Goal: Register for event/course

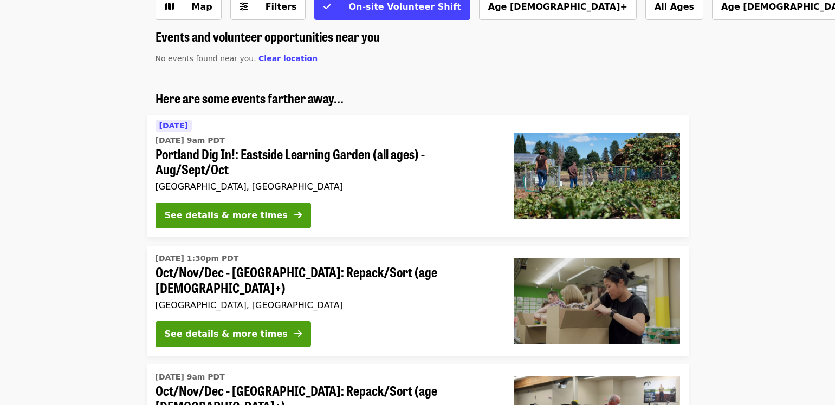
scroll to position [56, 0]
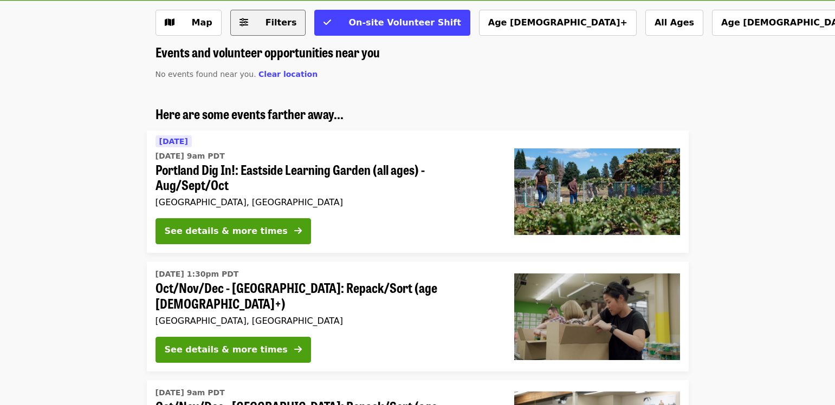
click at [265, 24] on span "Filters" at bounding box center [280, 22] width 31 height 10
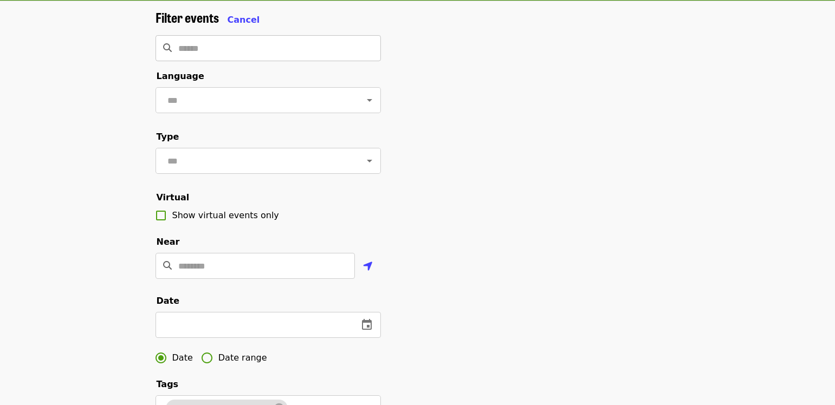
click at [301, 47] on input "Search" at bounding box center [279, 48] width 203 height 26
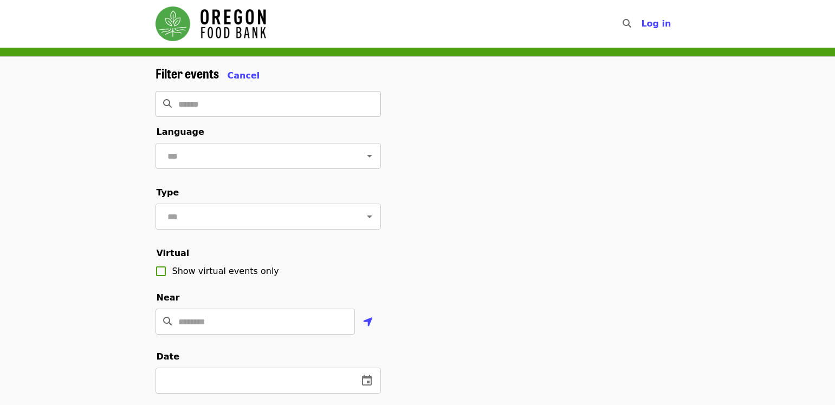
click at [235, 103] on input "Search" at bounding box center [279, 104] width 203 height 26
click at [212, 162] on input "text" at bounding box center [254, 156] width 181 height 21
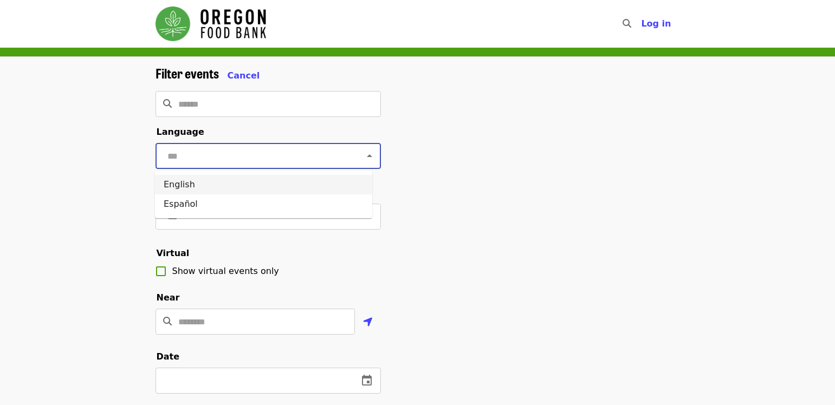
click at [204, 185] on li "English" at bounding box center [263, 185] width 217 height 20
type input "*******"
click at [284, 227] on input "text" at bounding box center [254, 216] width 181 height 21
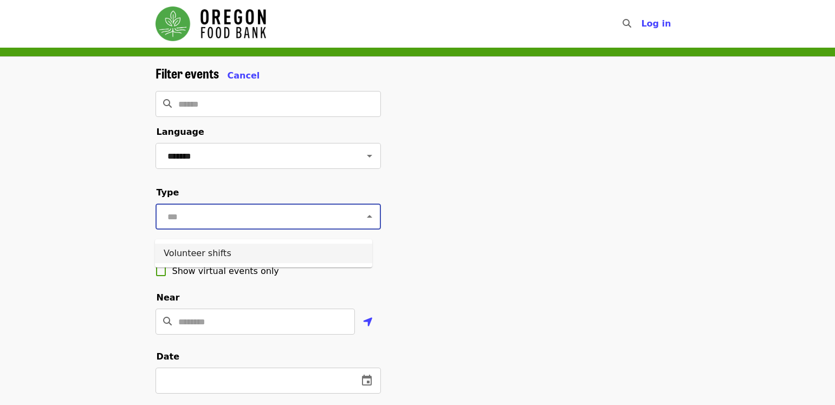
click at [267, 254] on li "Volunteer shifts" at bounding box center [263, 254] width 217 height 20
click at [210, 335] on input "Location" at bounding box center [266, 322] width 177 height 26
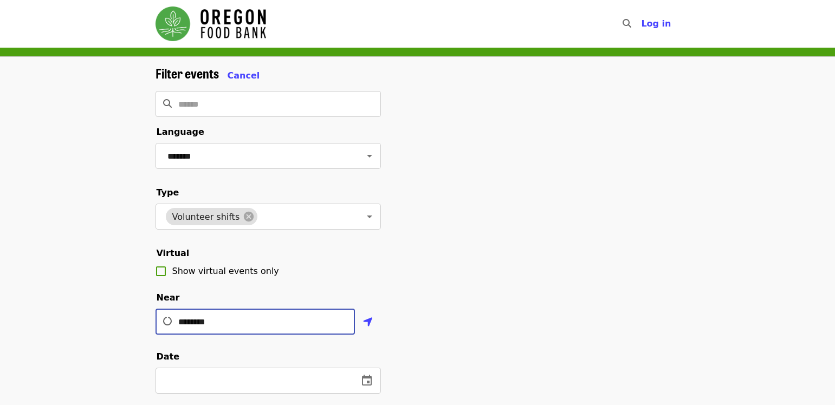
type input "********"
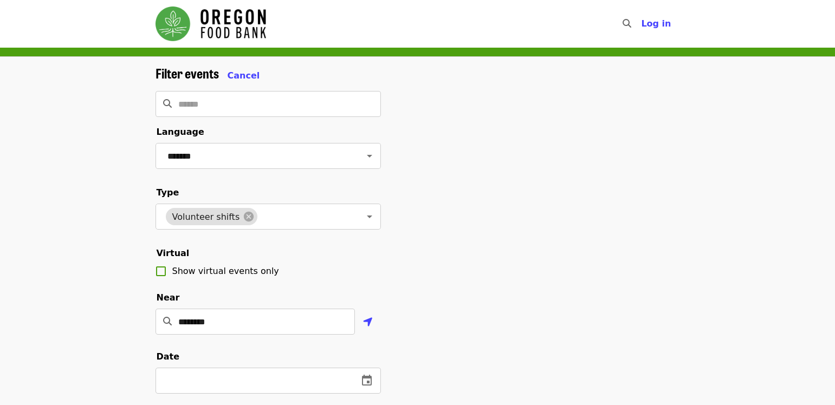
drag, startPoint x: 458, startPoint y: 284, endPoint x: 701, endPoint y: 249, distance: 246.2
click at [456, 286] on div "Filter events Cancel ​ Language ******* ​ Type Volunteer shifts ​ Virtual Show …" at bounding box center [418, 368] width 542 height 604
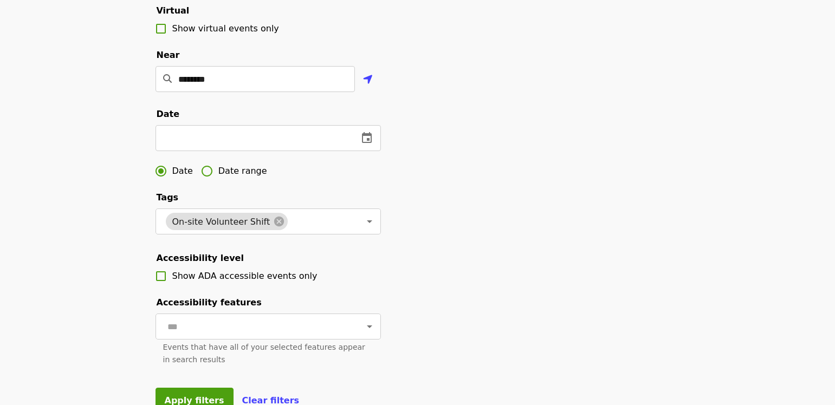
scroll to position [238, 0]
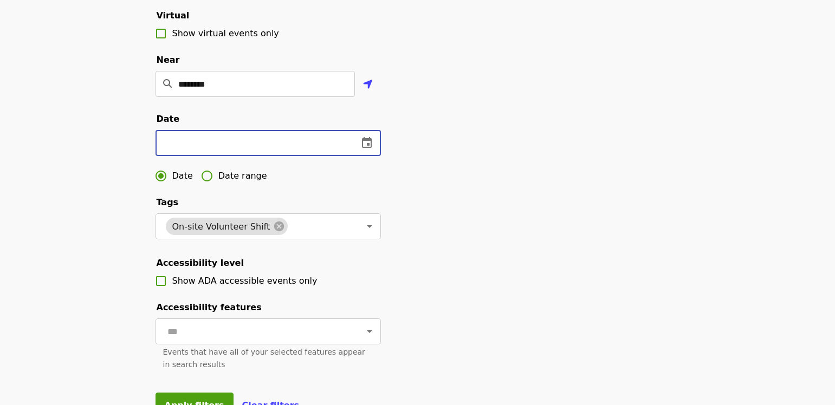
click at [291, 156] on input "text" at bounding box center [252, 143] width 194 height 26
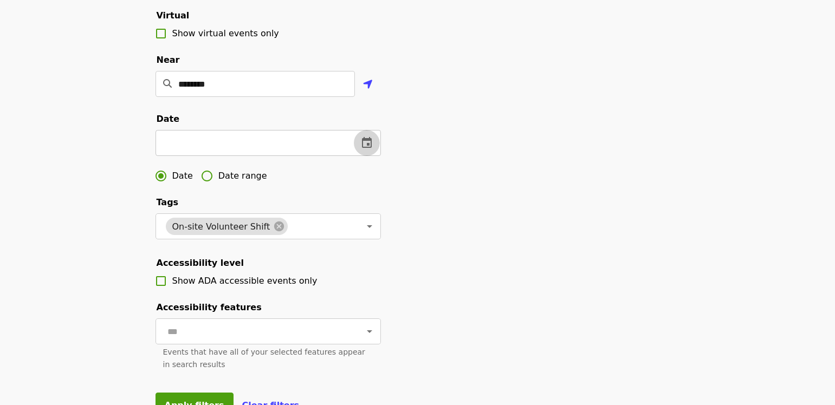
click at [368, 148] on icon "change date" at bounding box center [367, 142] width 10 height 11
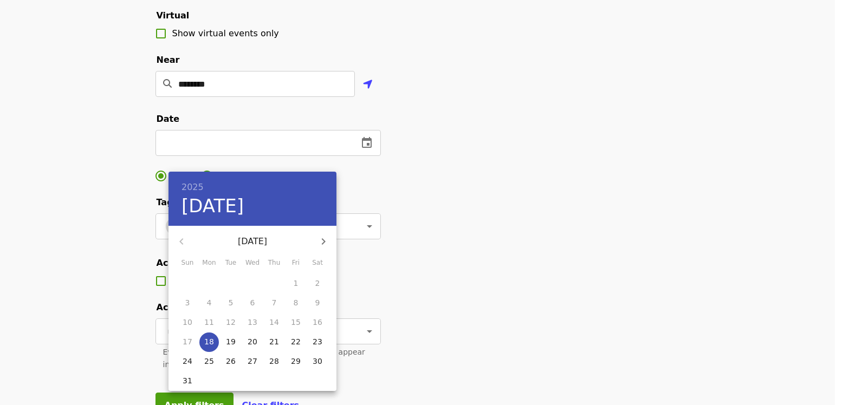
click at [323, 241] on icon "button" at bounding box center [323, 241] width 13 height 13
click at [230, 302] on p "9" at bounding box center [231, 302] width 5 height 11
type input "**********"
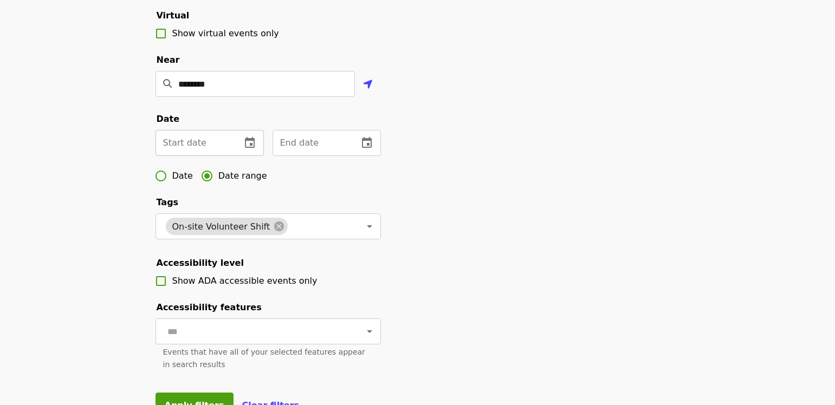
click at [248, 150] on icon "change date" at bounding box center [249, 143] width 13 height 13
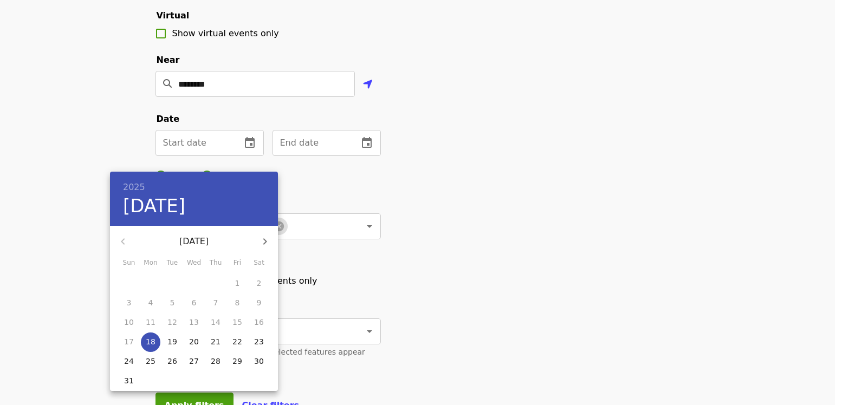
click at [268, 239] on icon "button" at bounding box center [264, 241] width 13 height 13
drag, startPoint x: 175, startPoint y: 304, endPoint x: 219, endPoint y: 265, distance: 58.3
click at [175, 303] on span "9" at bounding box center [173, 302] width 20 height 11
type input "**********"
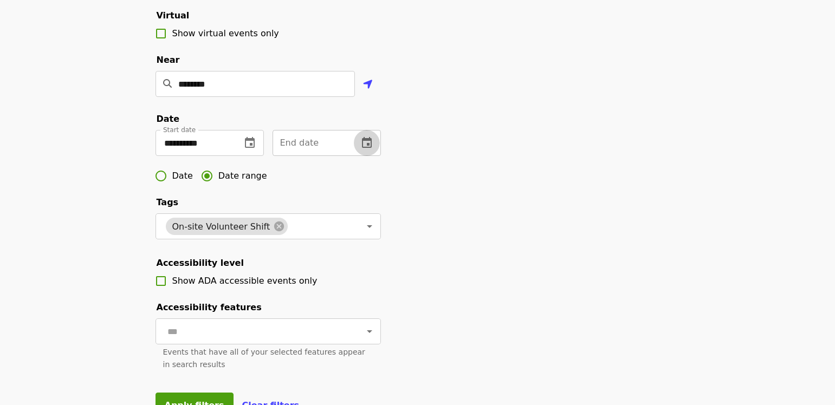
click at [369, 148] on icon "change date" at bounding box center [367, 142] width 10 height 11
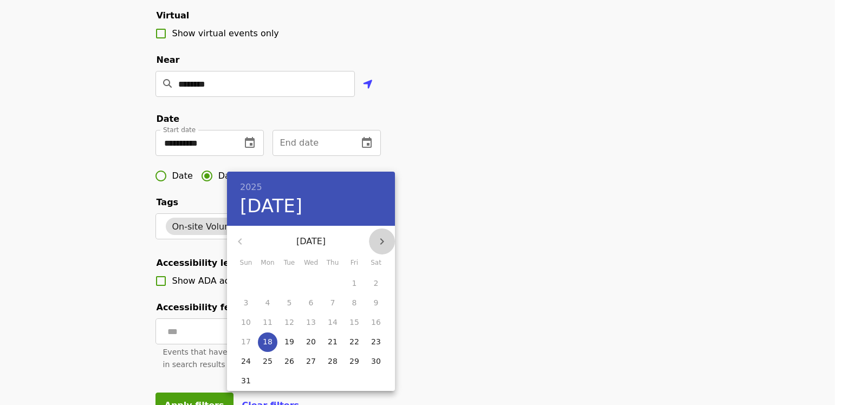
click at [383, 242] on icon "button" at bounding box center [382, 241] width 4 height 7
click at [336, 302] on p "11" at bounding box center [333, 302] width 10 height 11
type input "**********"
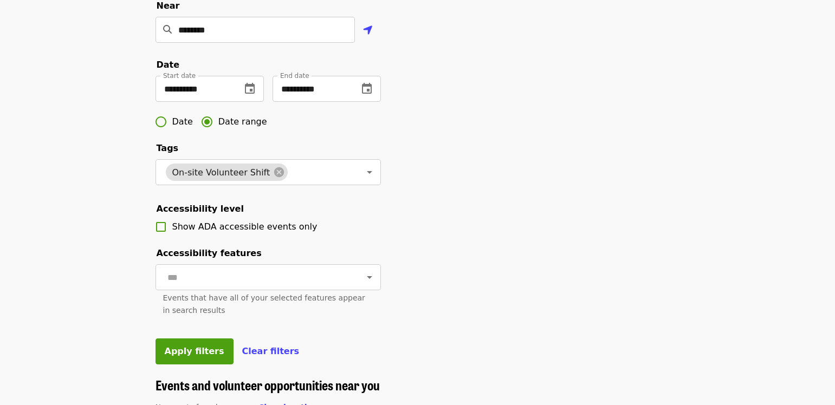
scroll to position [346, 0]
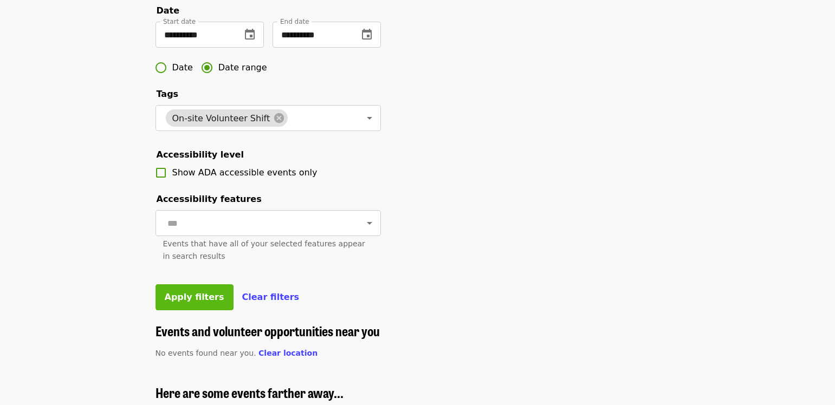
click at [197, 302] on span "Apply filters" at bounding box center [195, 297] width 60 height 10
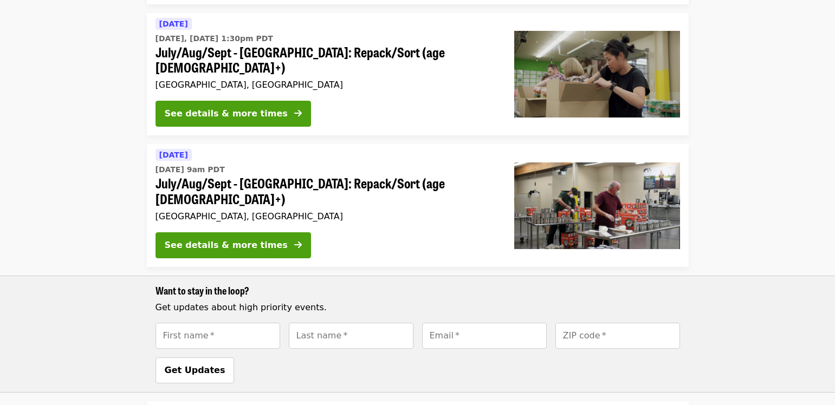
scroll to position [235, 0]
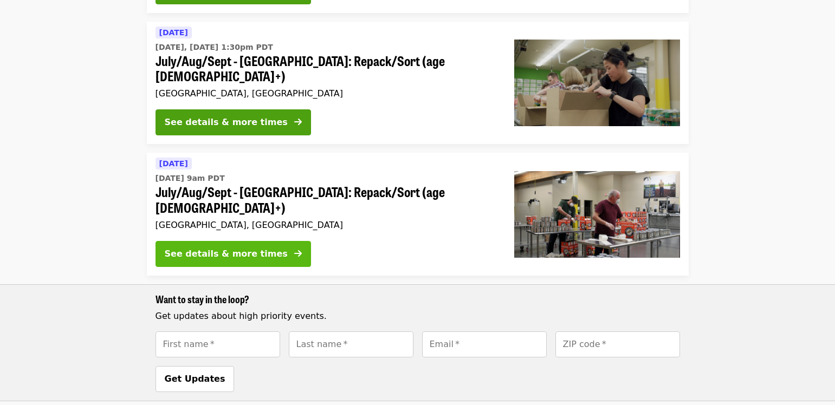
click at [253, 248] on div "See details & more times" at bounding box center [226, 254] width 123 height 13
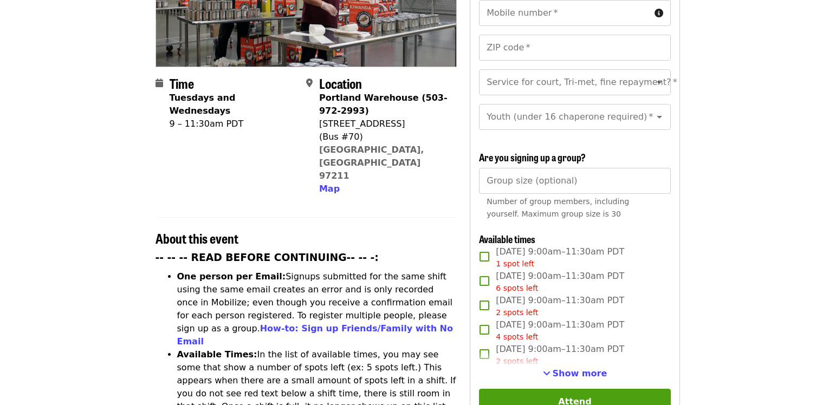
scroll to position [218, 0]
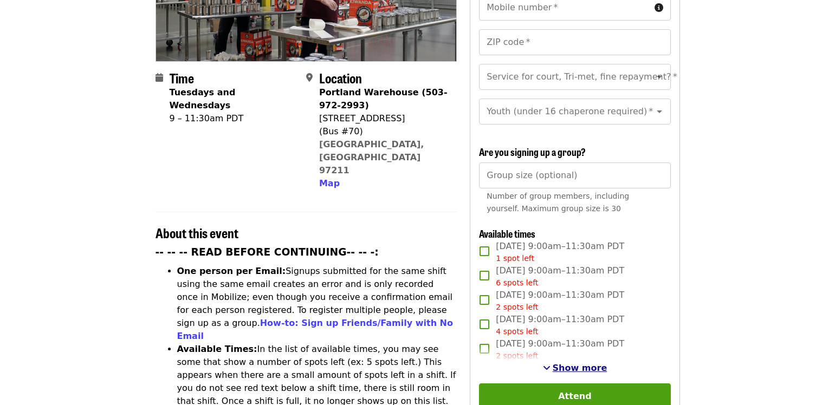
click at [570, 366] on span "Show more" at bounding box center [580, 368] width 55 height 10
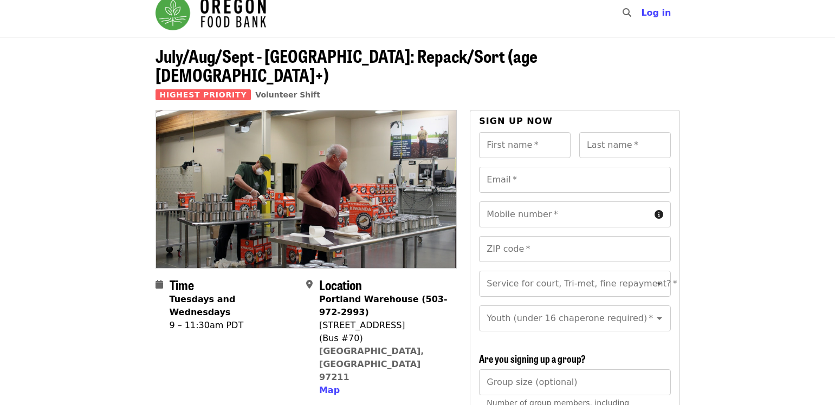
scroll to position [0, 0]
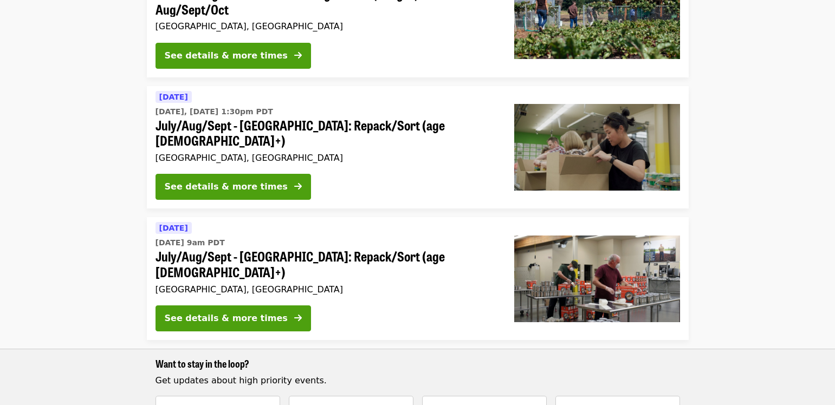
scroll to position [199, 0]
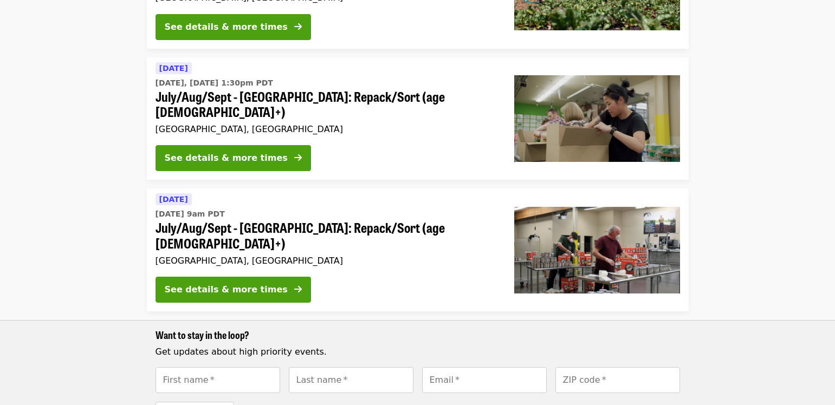
click at [741, 163] on li "Today Today, Aug 18 @ 1:30pm PDT July/Aug/Sept - Portland: Repack/Sort (age 8+)…" at bounding box center [417, 118] width 835 height 123
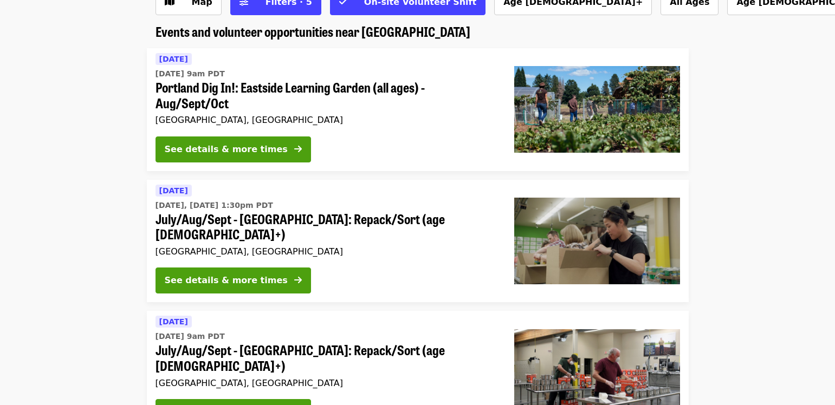
scroll to position [67, 0]
